Goal: Transaction & Acquisition: Purchase product/service

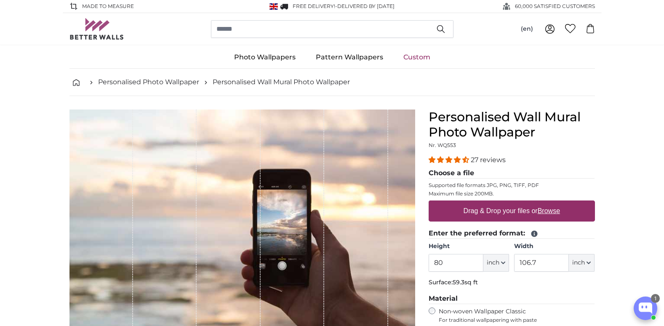
click at [499, 211] on label "Drag & Drop your files or Browse" at bounding box center [511, 211] width 103 height 17
click at [499, 203] on input "Drag & Drop your files or Browse" at bounding box center [512, 202] width 166 height 3
click at [509, 210] on label "Drag & Drop your files or Browse" at bounding box center [511, 211] width 103 height 17
click at [509, 203] on input "Drag & Drop your files or Browse" at bounding box center [512, 202] width 166 height 3
type input "**********"
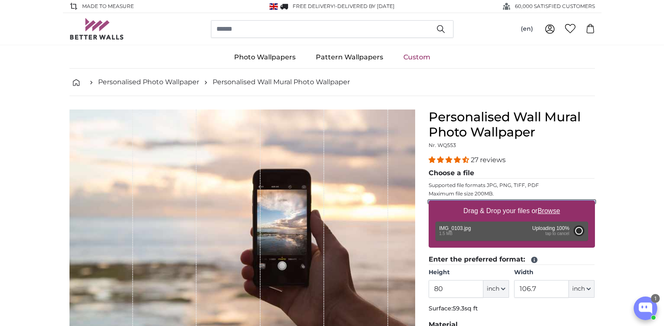
type input "93.6"
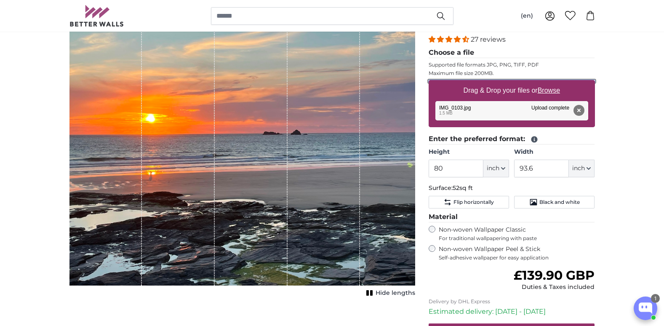
scroll to position [121, 0]
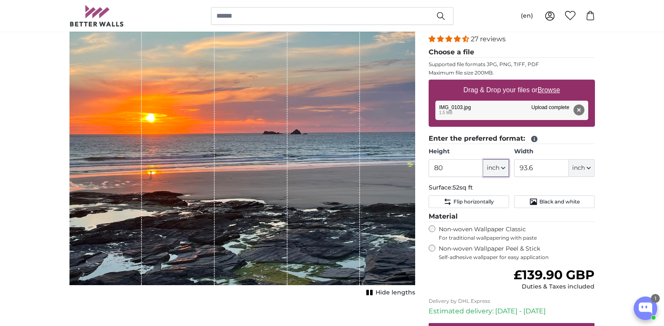
click at [498, 168] on span "inch" at bounding box center [493, 168] width 13 height 8
click at [493, 193] on link "Centimeter (cm)" at bounding box center [496, 190] width 74 height 15
type input "203.2"
type input "237.8"
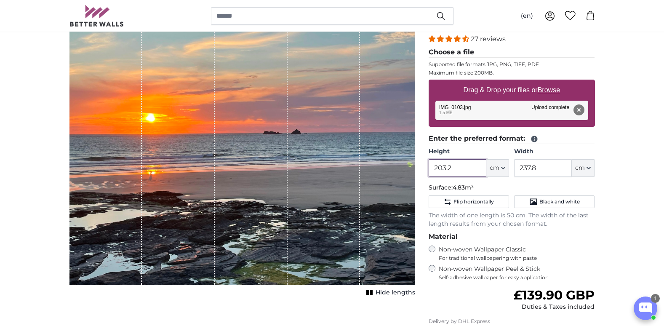
click at [459, 170] on input "203.2" at bounding box center [458, 168] width 58 height 18
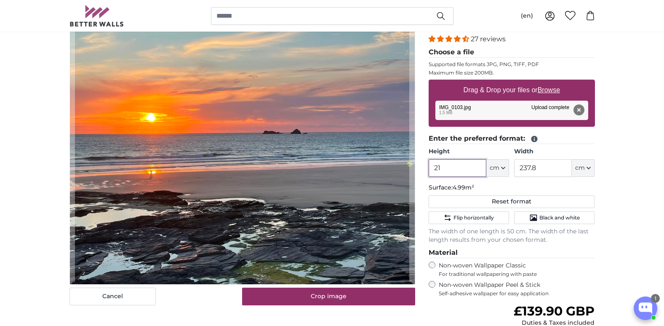
type input "2"
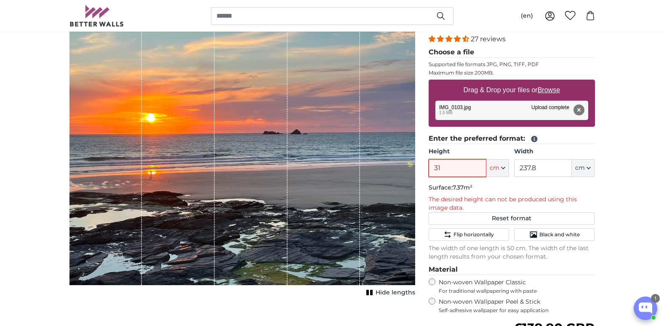
type input "3"
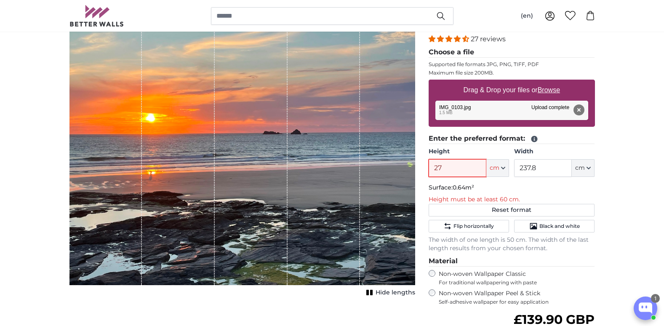
type input "270"
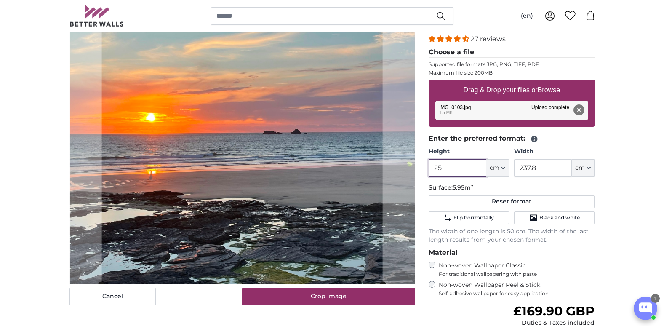
type input "2"
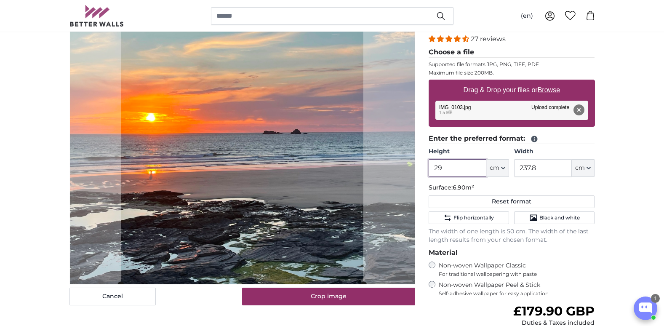
type input "2"
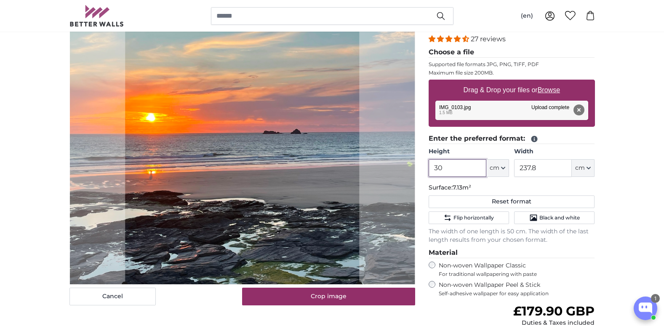
type input "3"
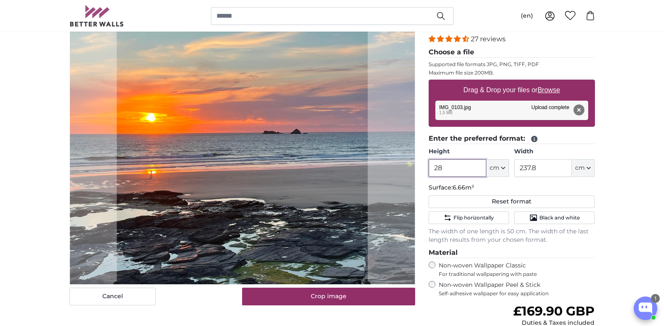
type input "2"
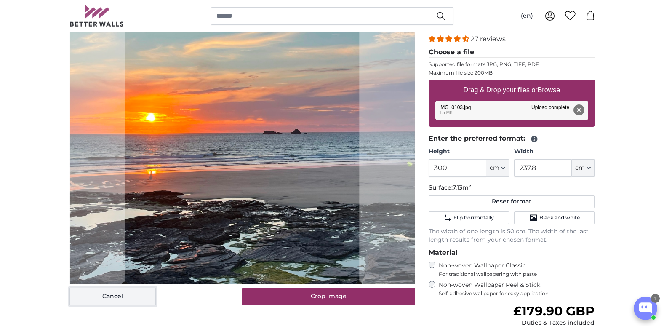
click at [107, 296] on button "Cancel" at bounding box center [113, 297] width 86 height 18
type input "203.2"
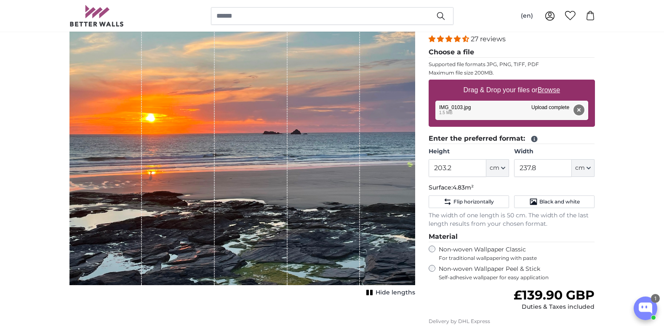
click at [578, 111] on button "Remove" at bounding box center [578, 109] width 11 height 11
